Goal: Task Accomplishment & Management: Use online tool/utility

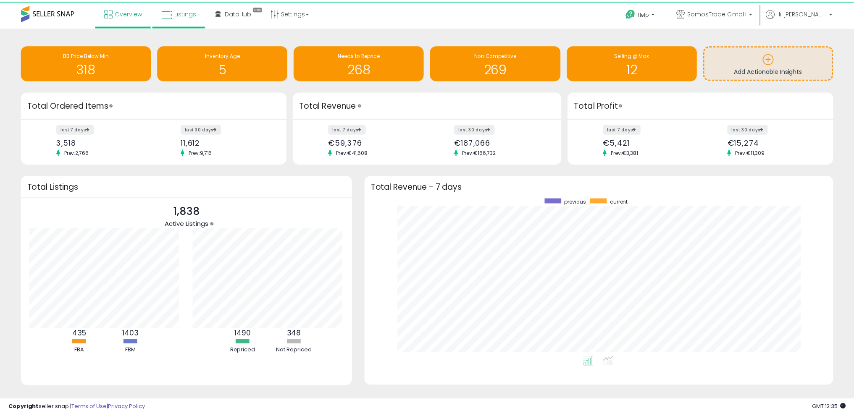
scroll to position [419890, 419597]
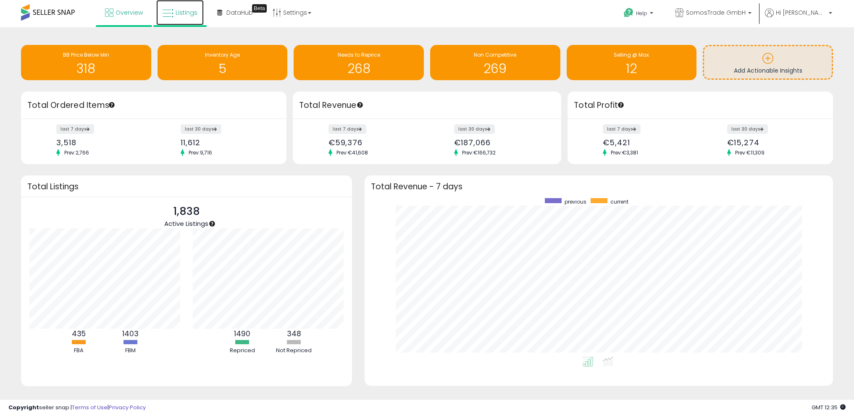
click at [176, 11] on span "Listings" at bounding box center [187, 12] width 22 height 8
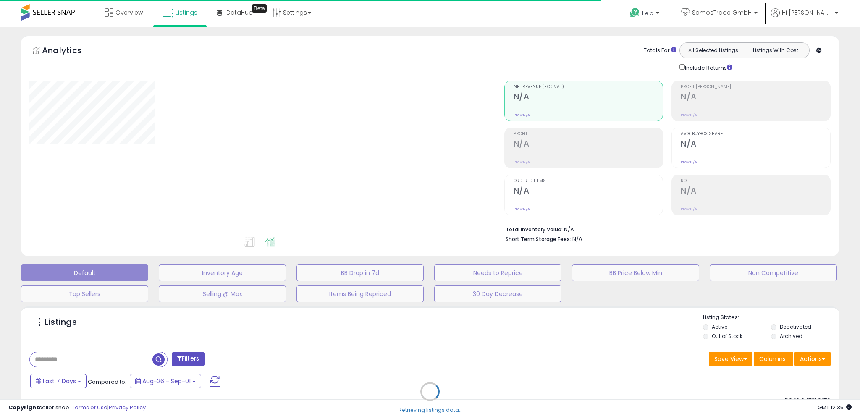
click at [819, 358] on div "Retrieving listings data.." at bounding box center [430, 398] width 831 height 192
click at [823, 358] on div "Retrieving listings data.." at bounding box center [430, 398] width 831 height 192
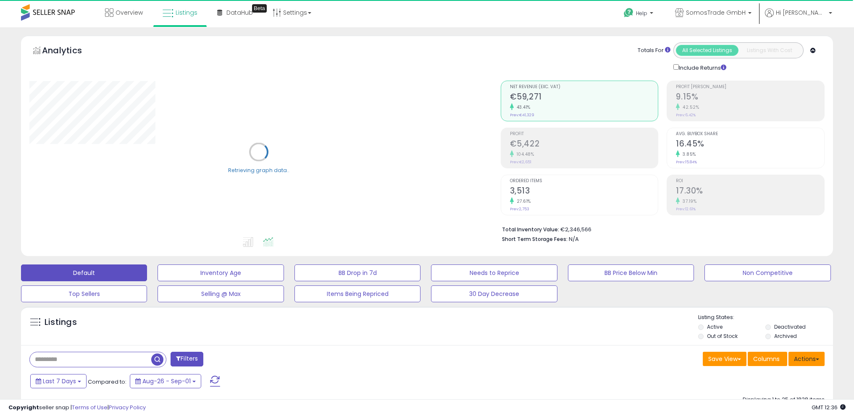
click at [814, 358] on button "Actions" at bounding box center [806, 359] width 36 height 14
click at [789, 373] on link "Import" at bounding box center [772, 376] width 92 height 13
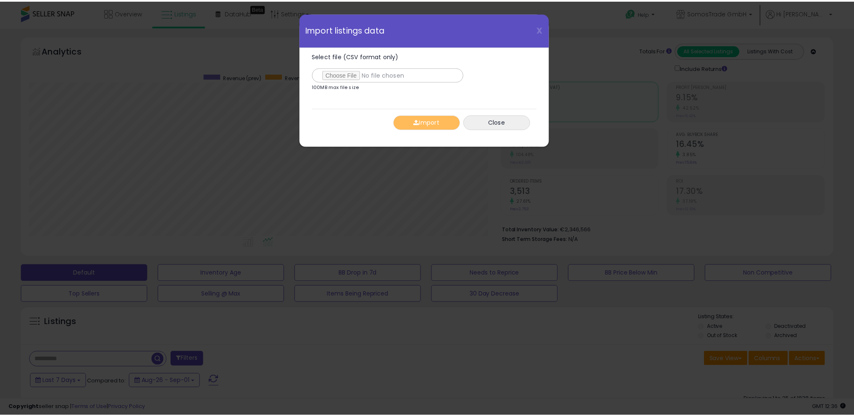
scroll to position [172, 475]
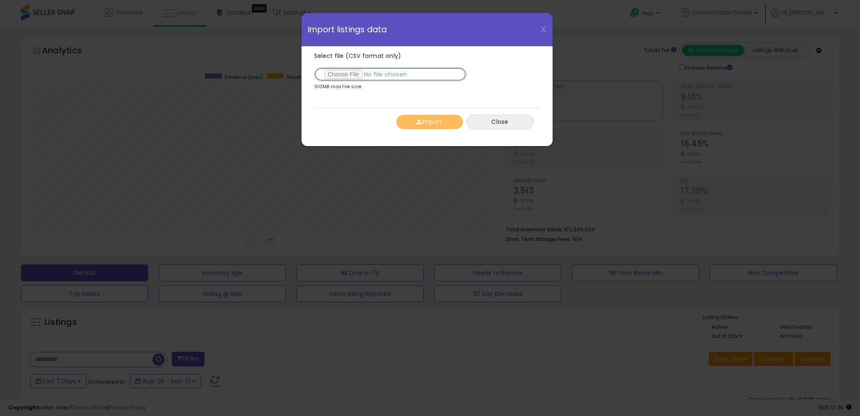
click at [359, 74] on input "Select file (CSV format only)" at bounding box center [390, 74] width 152 height 14
type input "**********"
click at [419, 124] on span "button" at bounding box center [418, 122] width 5 height 6
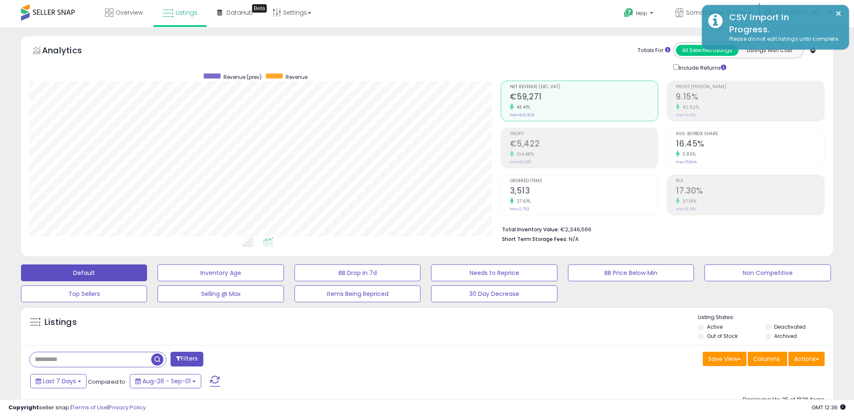
scroll to position [419876, 419577]
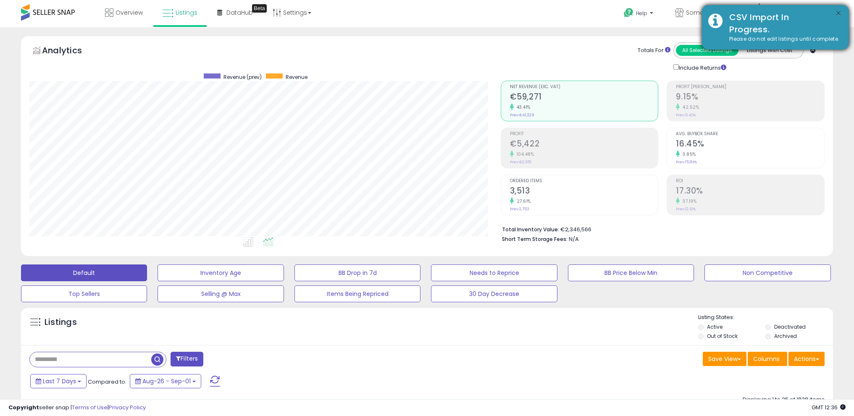
click at [838, 12] on button "×" at bounding box center [838, 13] width 7 height 11
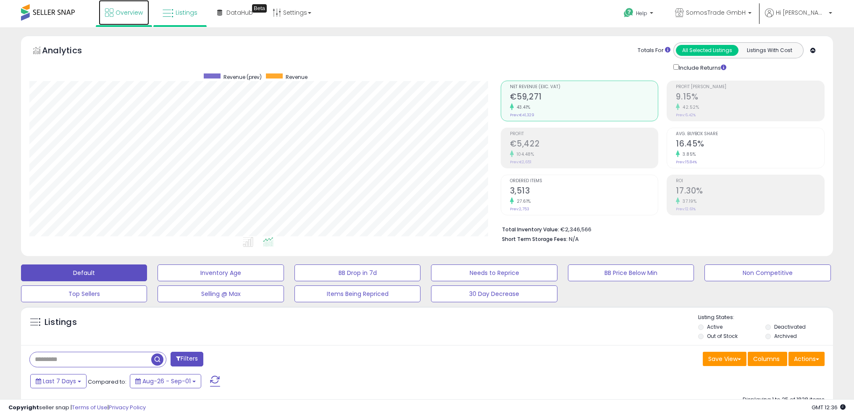
click at [117, 13] on span "Overview" at bounding box center [129, 12] width 27 height 8
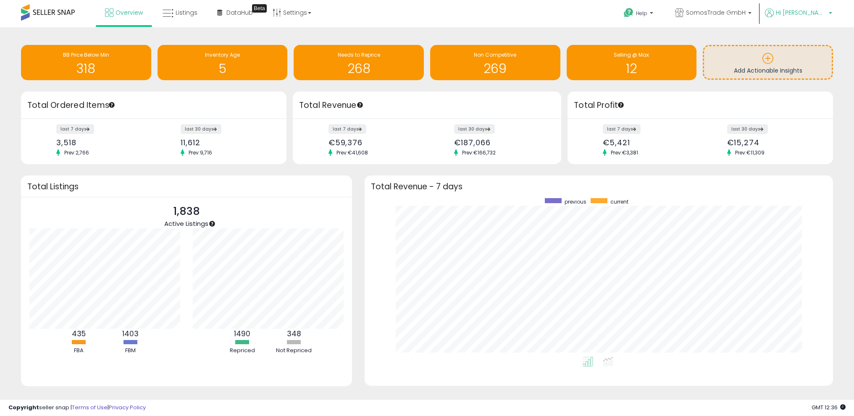
click at [817, 13] on span "Hi [PERSON_NAME]" at bounding box center [801, 12] width 50 height 8
click at [813, 87] on link "Logout" at bounding box center [813, 89] width 18 height 8
